Goal: Transaction & Acquisition: Purchase product/service

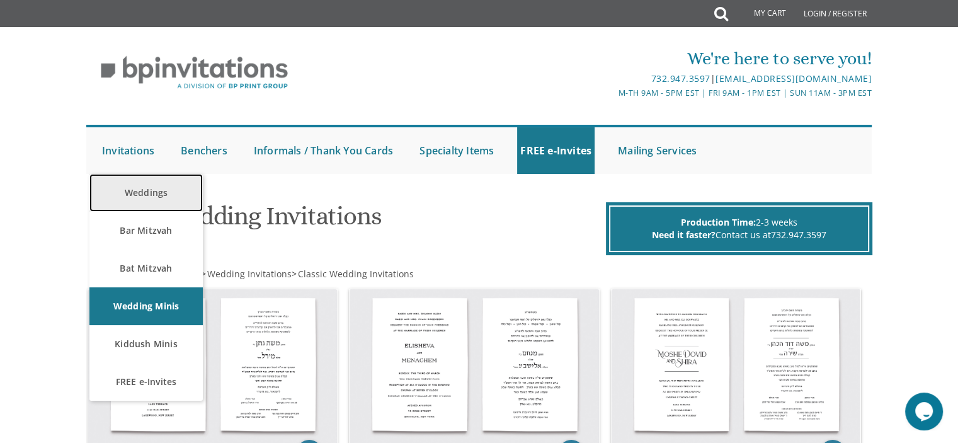
click at [154, 191] on link "Weddings" at bounding box center [145, 193] width 113 height 38
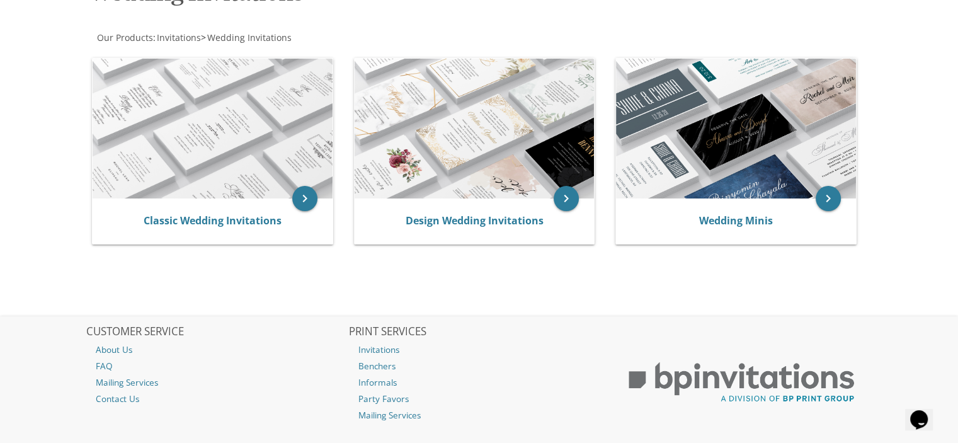
scroll to position [222, 0]
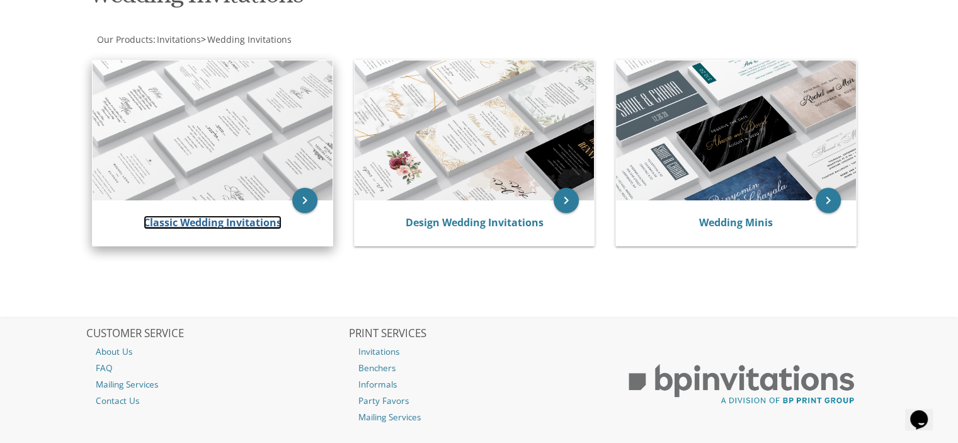
click at [230, 225] on link "Classic Wedding Invitations" at bounding box center [213, 222] width 138 height 14
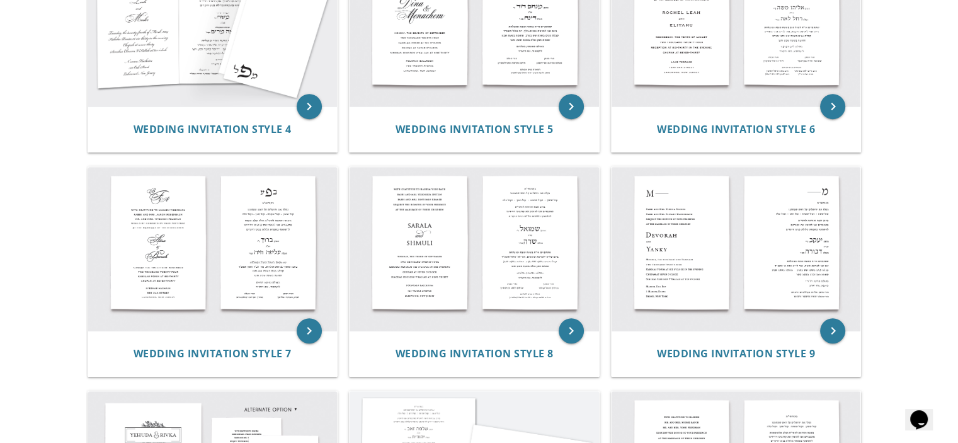
scroll to position [587, 0]
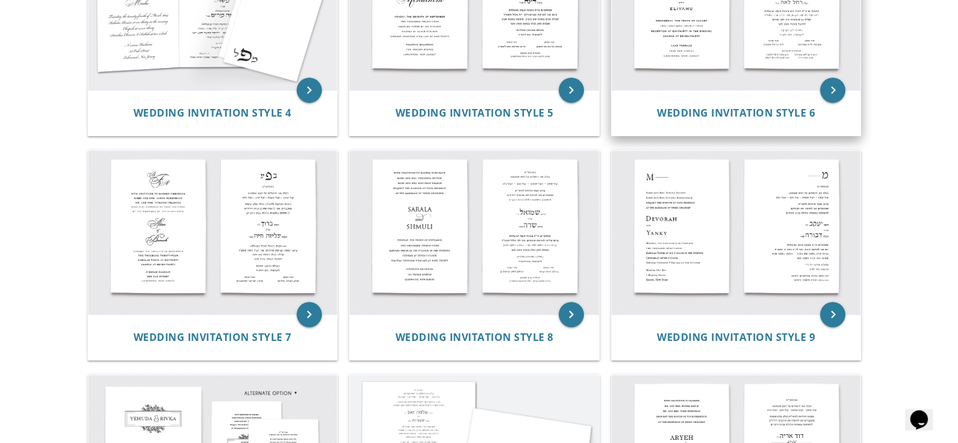
click at [771, 85] on img at bounding box center [735, 8] width 249 height 164
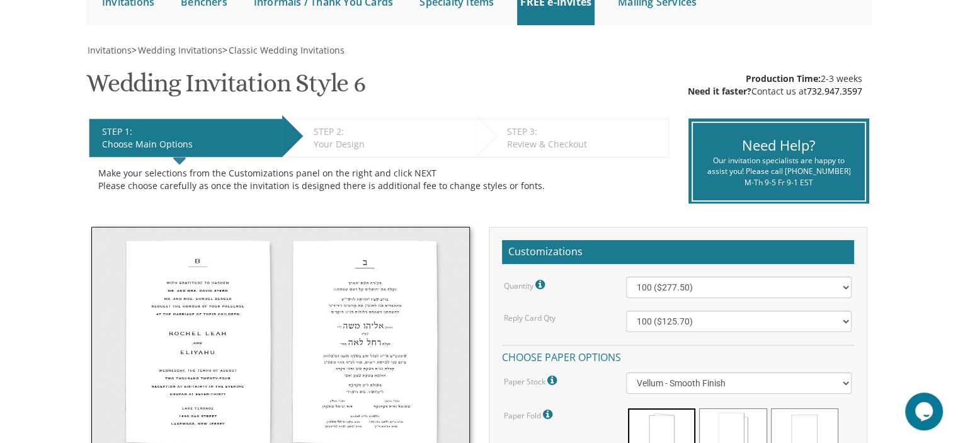
scroll to position [150, 0]
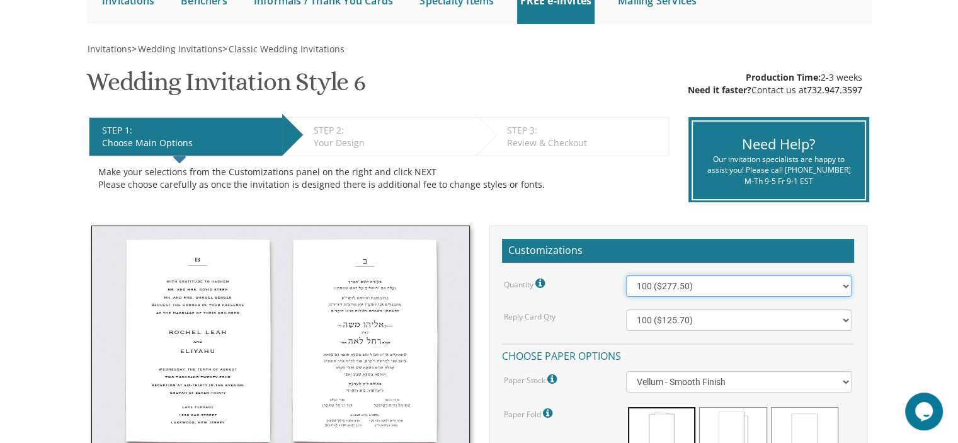
click at [844, 283] on select "100 ($277.50) 200 ($330.45) 300 ($380.65) 400 ($432.70) 500 ($482.10) 600 ($534…" at bounding box center [738, 285] width 225 height 21
select select "900"
click at [626, 275] on select "100 ($277.50) 200 ($330.45) 300 ($380.65) 400 ($432.70) 500 ($482.10) 600 ($534…" at bounding box center [738, 285] width 225 height 21
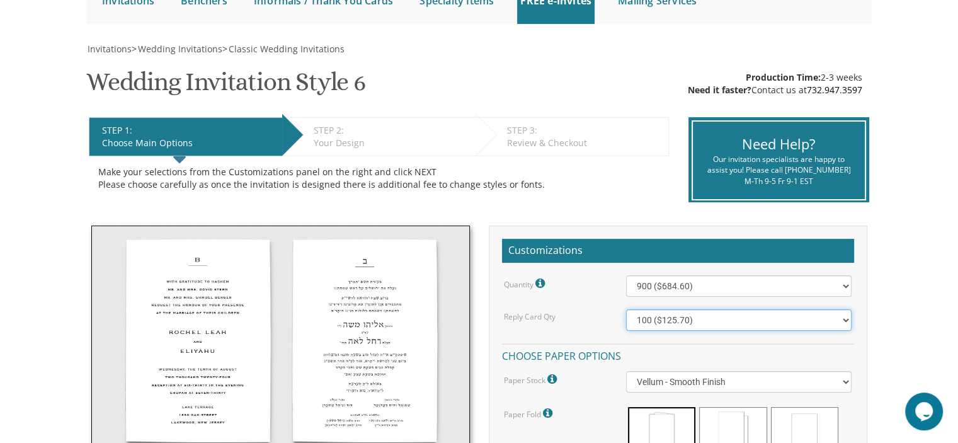
click at [846, 316] on select "100 ($125.70) 200 ($150.60) 300 ($177.95) 400 ($270.70) 500 ($225.30) 600 ($249…" at bounding box center [738, 319] width 225 height 21
select select "900"
click at [626, 309] on select "100 ($125.70) 200 ($150.60) 300 ($177.95) 400 ($270.70) 500 ($225.30) 600 ($249…" at bounding box center [738, 319] width 225 height 21
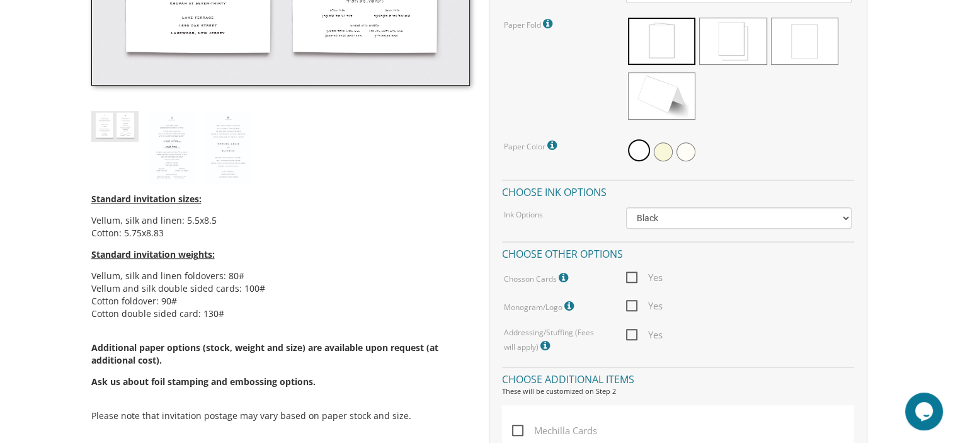
scroll to position [538, 0]
click at [634, 276] on span "Yes" at bounding box center [644, 278] width 37 height 16
click at [634, 276] on input "Yes" at bounding box center [630, 277] width 8 height 8
checkbox input "true"
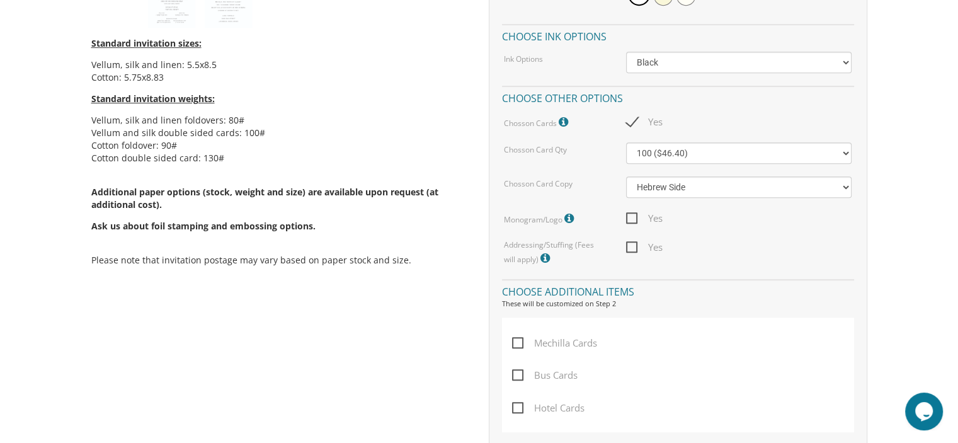
scroll to position [690, 0]
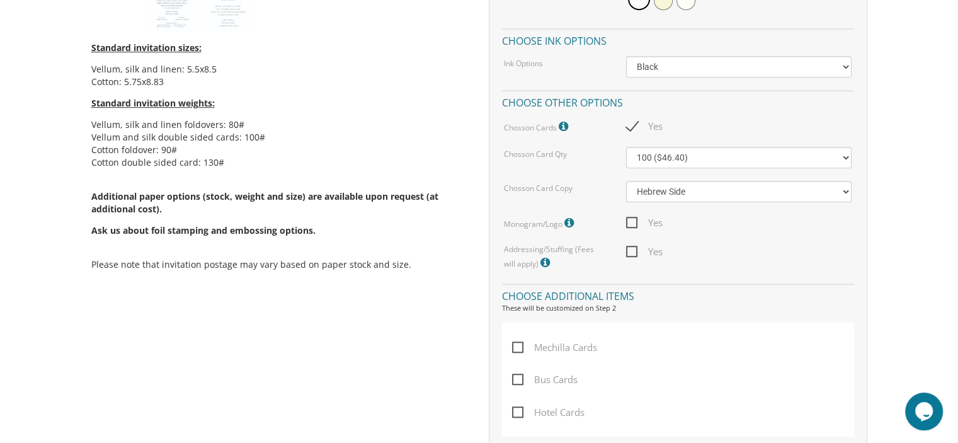
click at [633, 247] on span "Yes" at bounding box center [644, 252] width 37 height 16
click at [633, 247] on input "Yes" at bounding box center [630, 250] width 8 height 8
checkbox input "true"
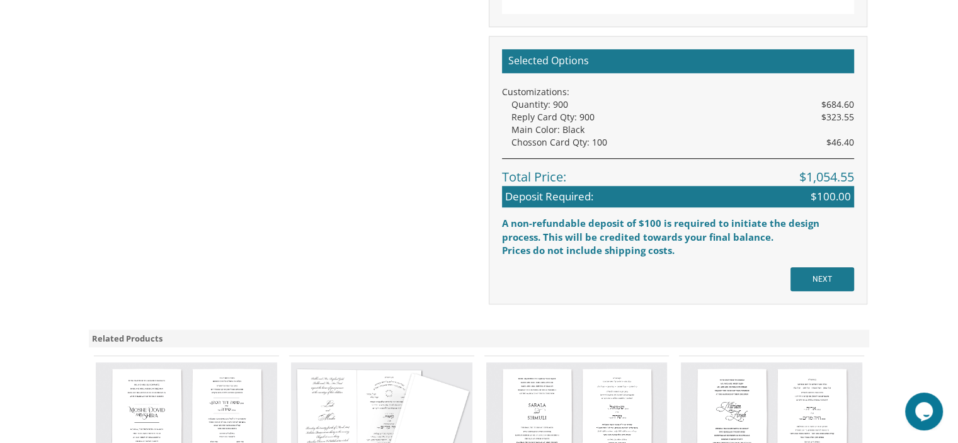
scroll to position [1165, 0]
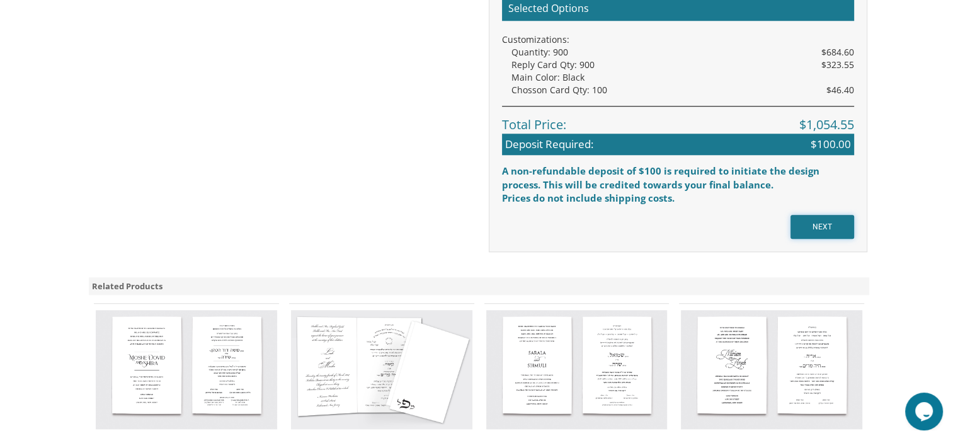
click at [824, 224] on input "NEXT" at bounding box center [822, 227] width 64 height 24
click at [821, 228] on input "NEXT" at bounding box center [822, 227] width 64 height 24
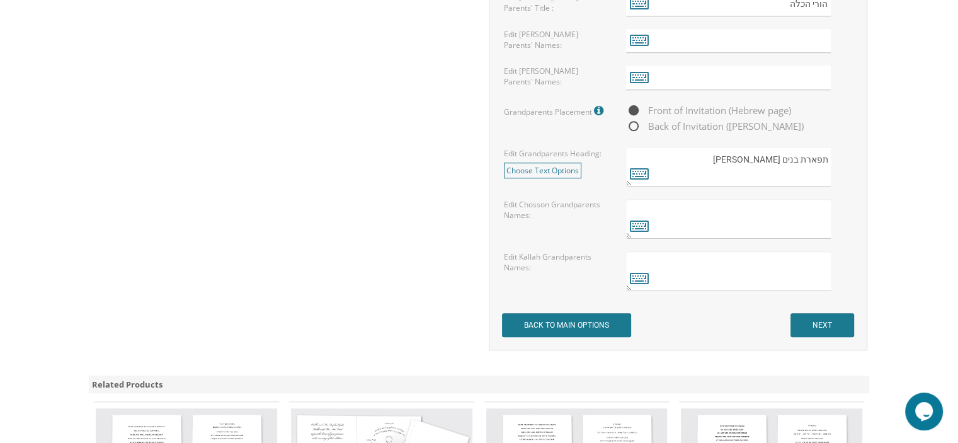
scroll to position [1108, 0]
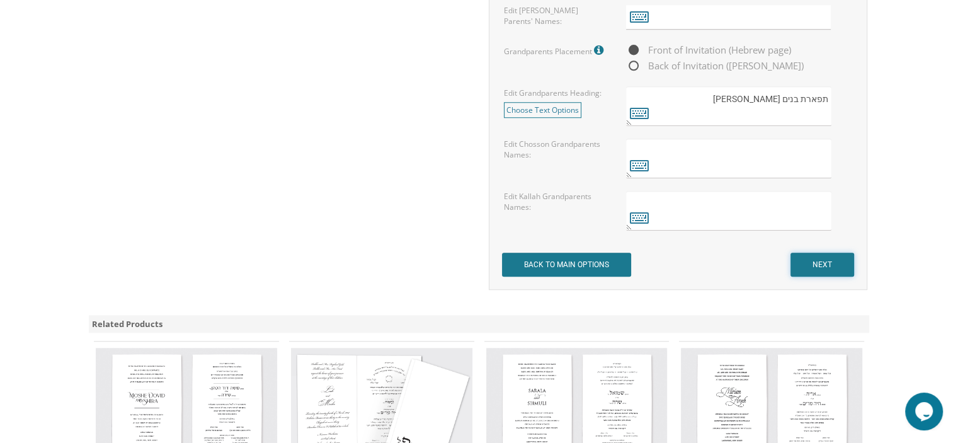
click at [821, 261] on input "NEXT" at bounding box center [822, 264] width 64 height 24
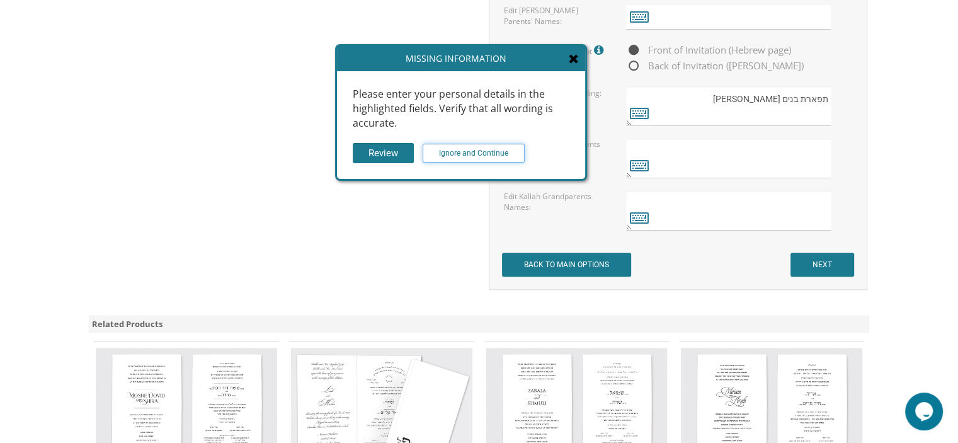
click at [471, 153] on input "Ignore and Continue" at bounding box center [474, 153] width 102 height 19
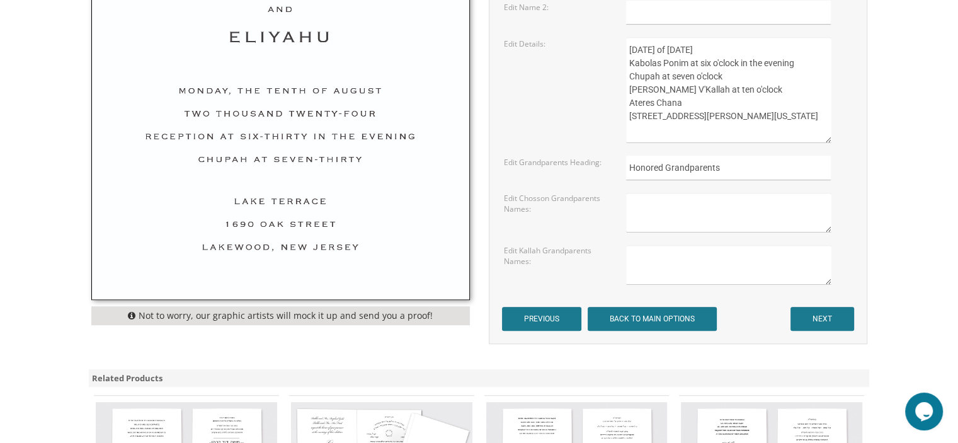
scroll to position [740, 0]
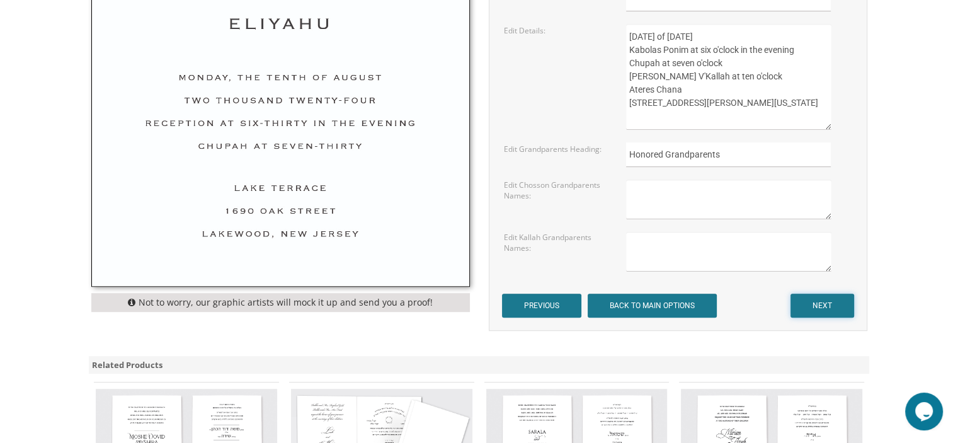
click at [829, 304] on input "NEXT" at bounding box center [822, 305] width 64 height 24
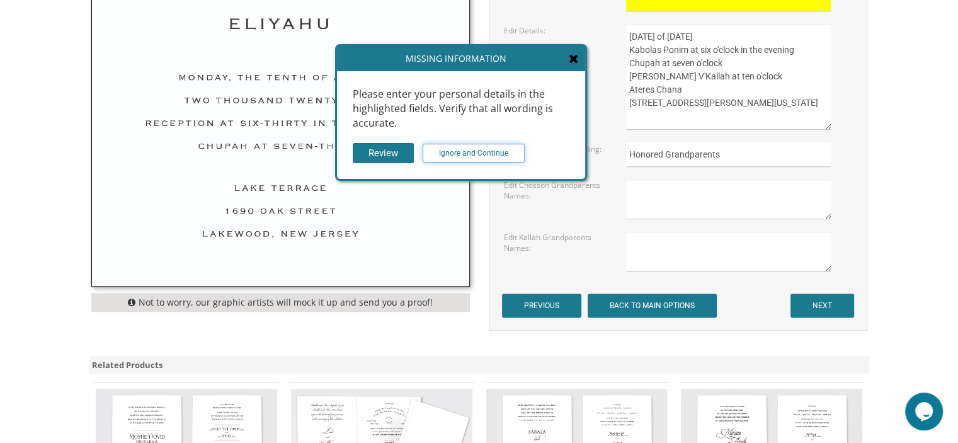
click at [475, 150] on input "Ignore and Continue" at bounding box center [474, 153] width 102 height 19
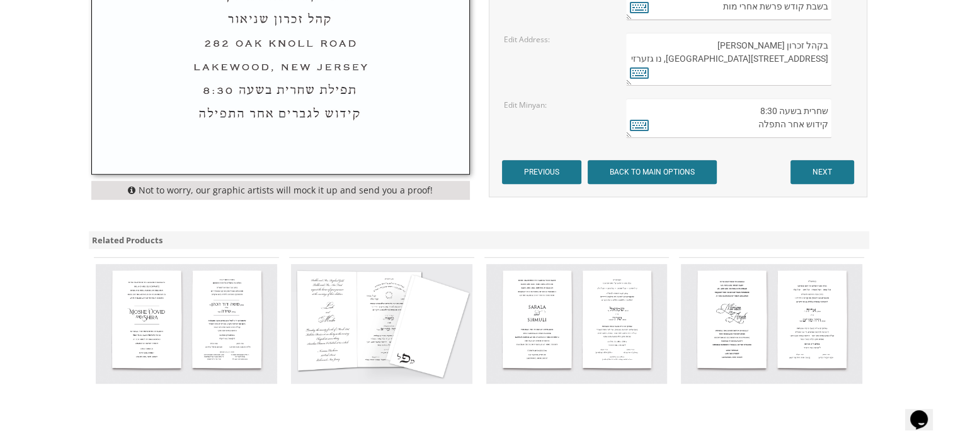
scroll to position [541, 0]
click at [803, 173] on input "NEXT" at bounding box center [822, 171] width 64 height 24
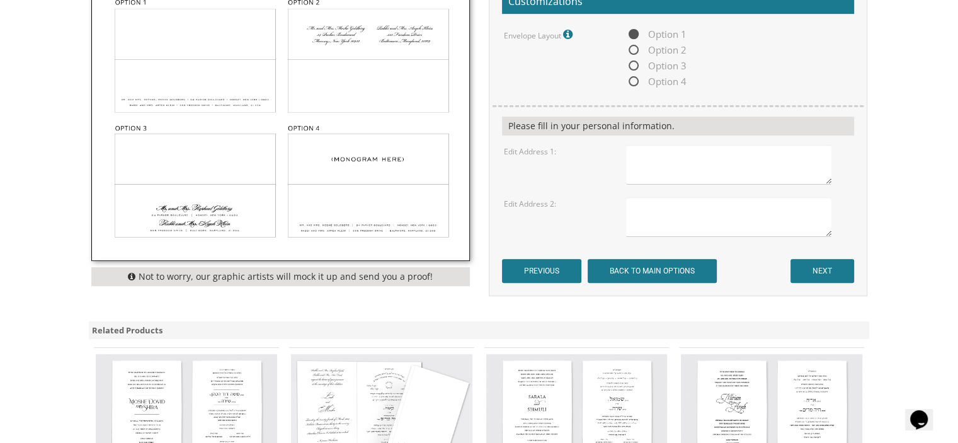
scroll to position [465, 0]
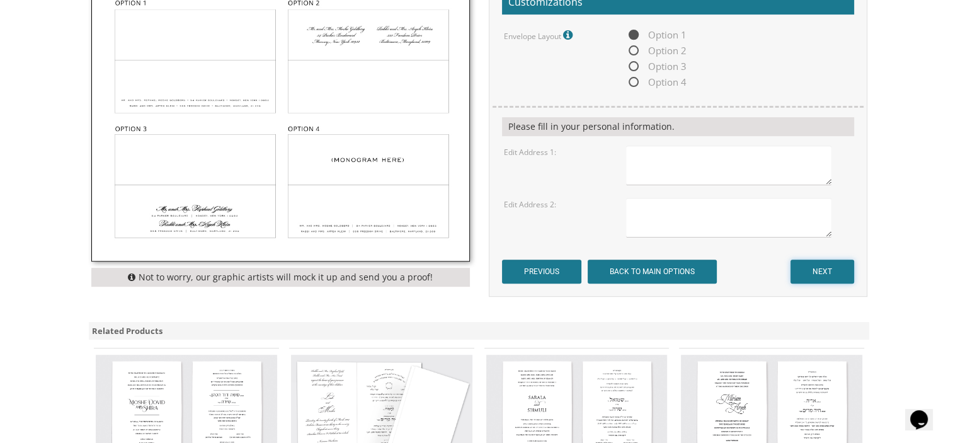
click at [817, 273] on input "NEXT" at bounding box center [822, 271] width 64 height 24
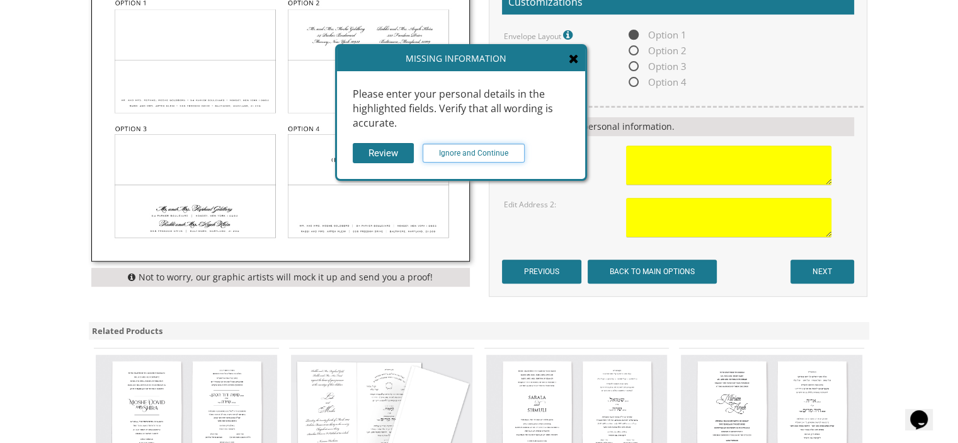
click at [494, 151] on input "Ignore and Continue" at bounding box center [474, 153] width 102 height 19
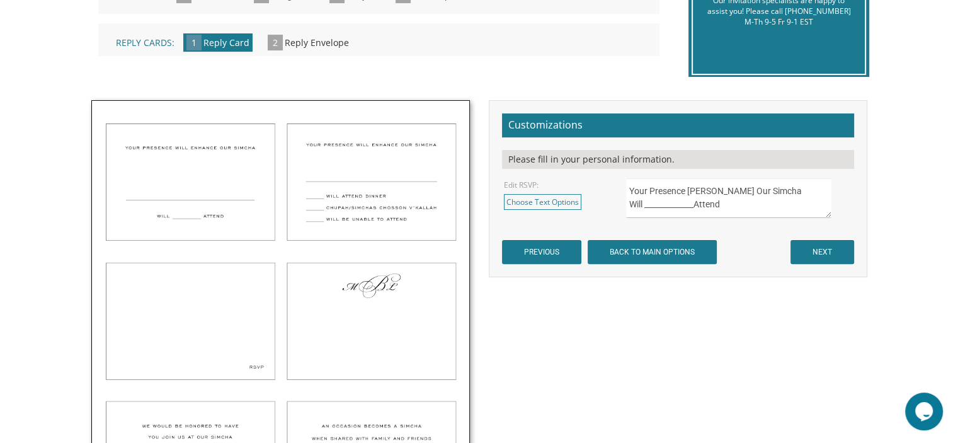
scroll to position [344, 0]
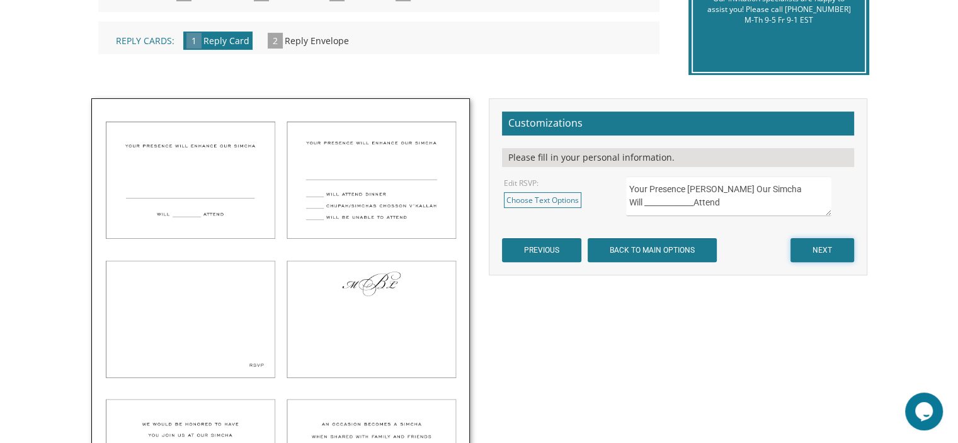
click at [829, 255] on input "NEXT" at bounding box center [822, 250] width 64 height 24
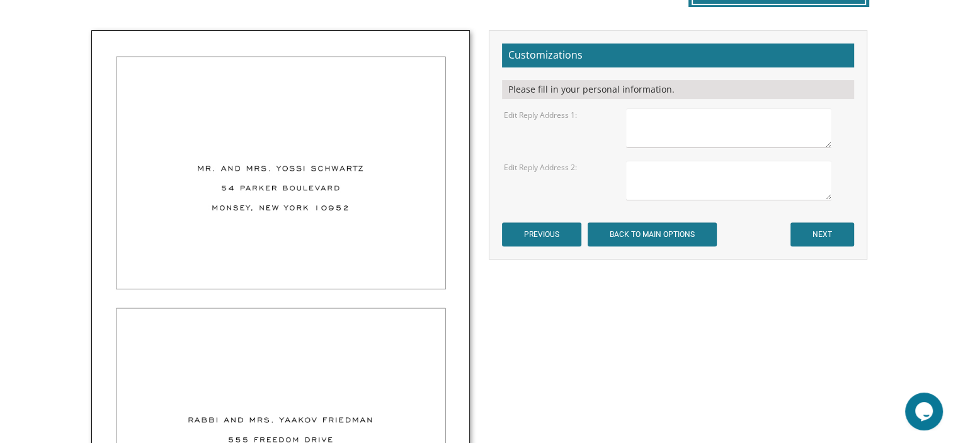
scroll to position [425, 0]
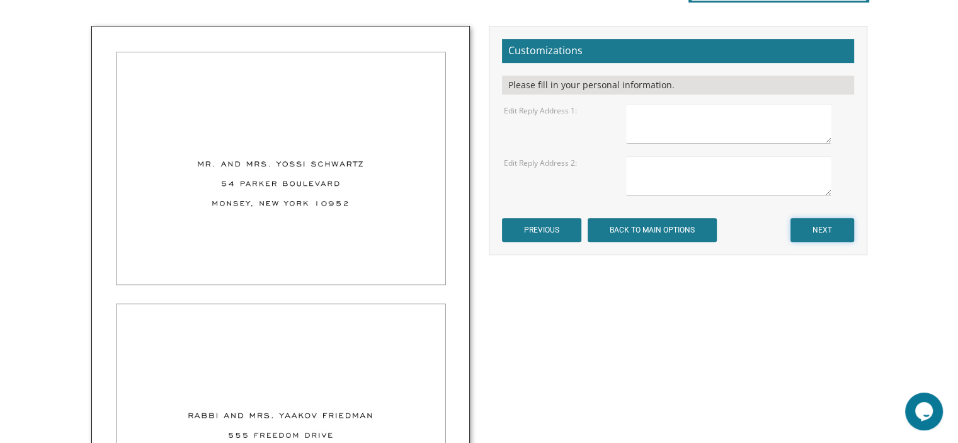
click at [821, 231] on input "NEXT" at bounding box center [822, 230] width 64 height 24
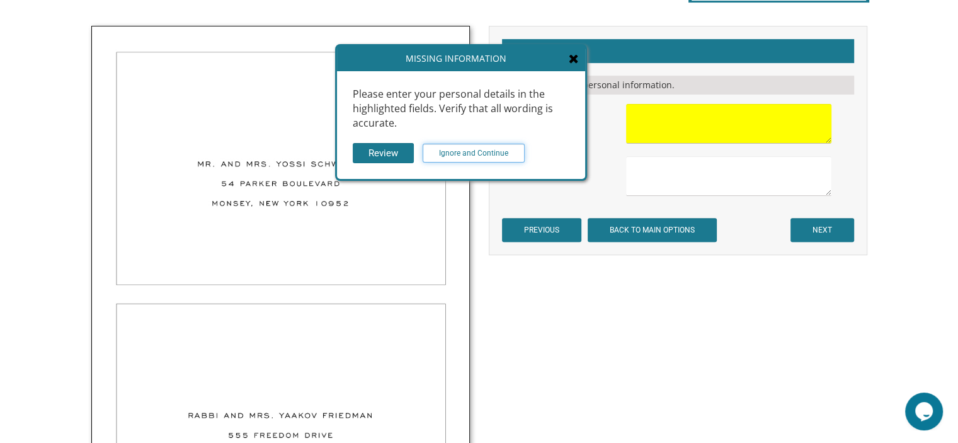
click at [494, 154] on input "Ignore and Continue" at bounding box center [474, 153] width 102 height 19
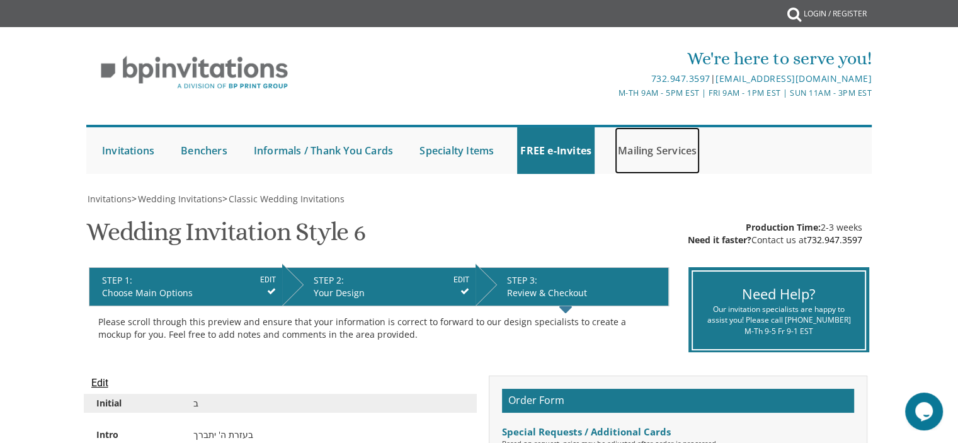
click at [647, 152] on link "Mailing Services" at bounding box center [657, 150] width 85 height 47
